Goal: Task Accomplishment & Management: Use online tool/utility

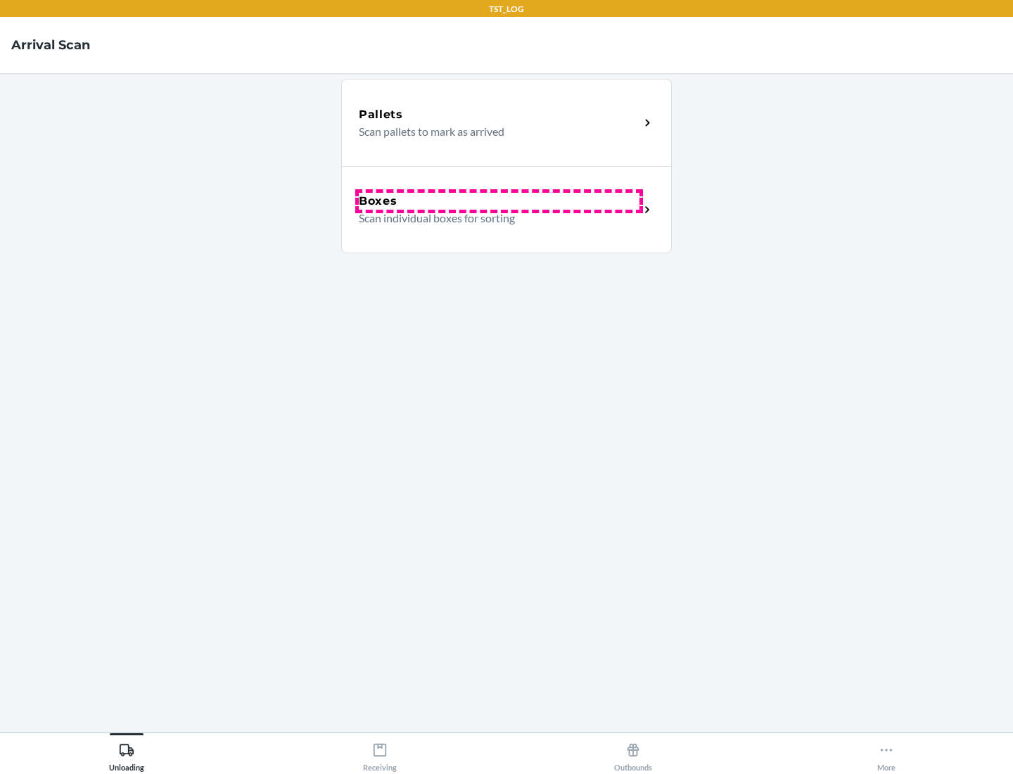
click at [499, 201] on div "Boxes" at bounding box center [499, 201] width 281 height 17
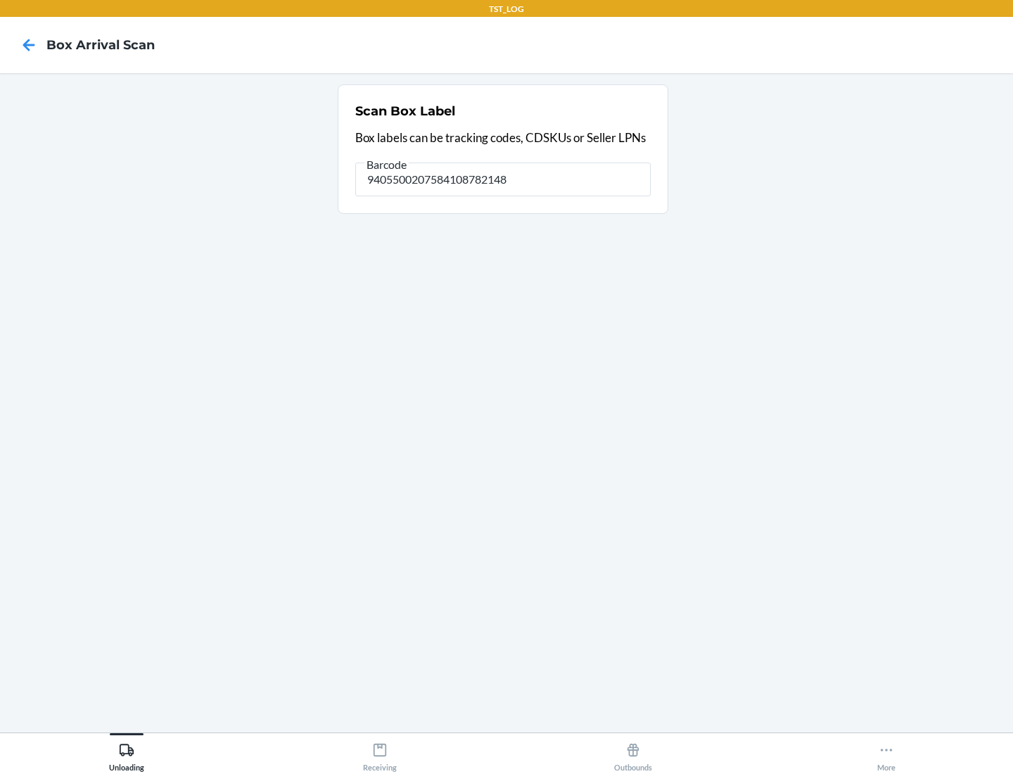
type input "9405500207584108782148"
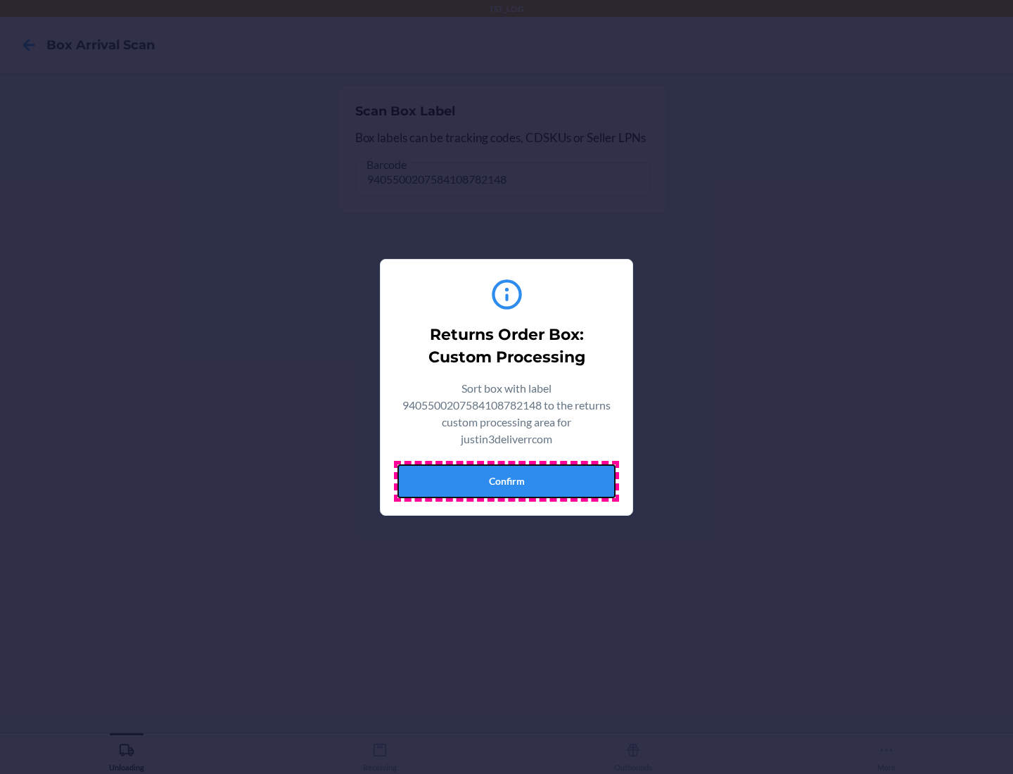
click at [506, 480] on button "Confirm" at bounding box center [506, 481] width 218 height 34
